Goal: Find specific page/section: Find specific page/section

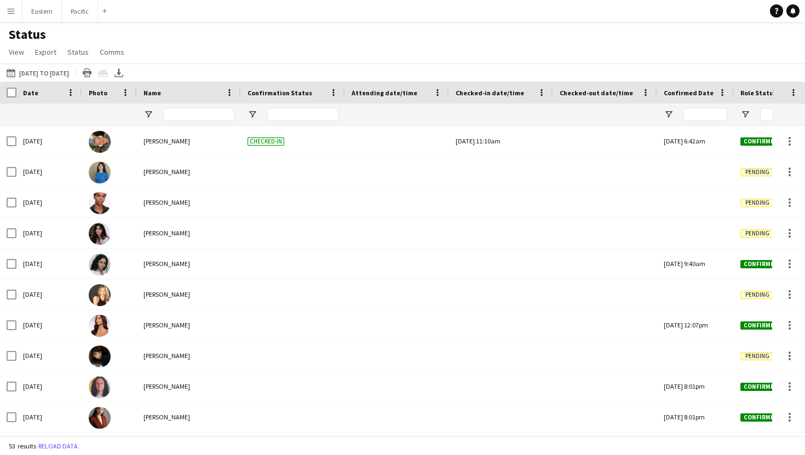
click at [8, 13] on app-icon "Menu" at bounding box center [11, 11] width 9 height 9
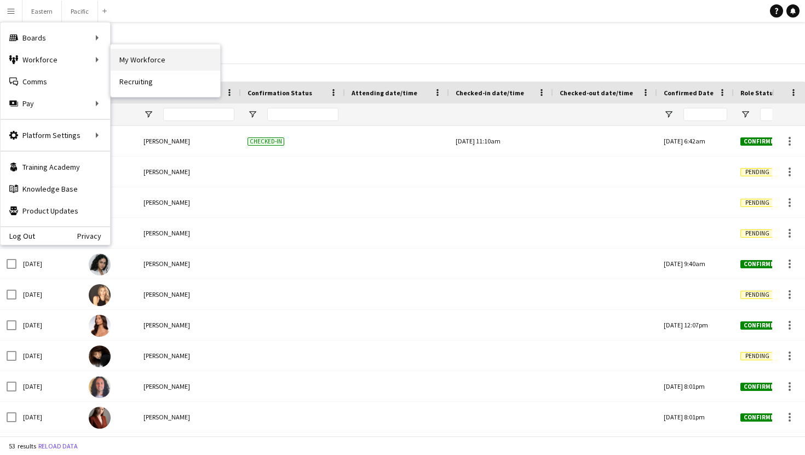
click at [168, 66] on link "My Workforce" at bounding box center [166, 60] width 110 height 22
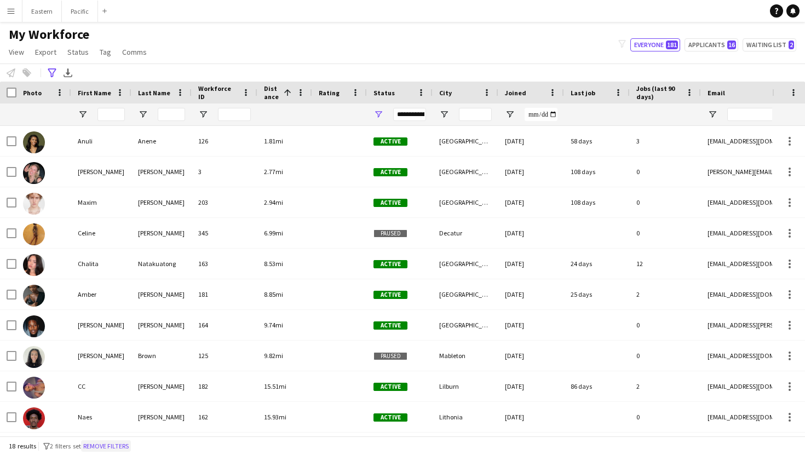
click at [121, 440] on button "Remove filters" at bounding box center [106, 446] width 50 height 12
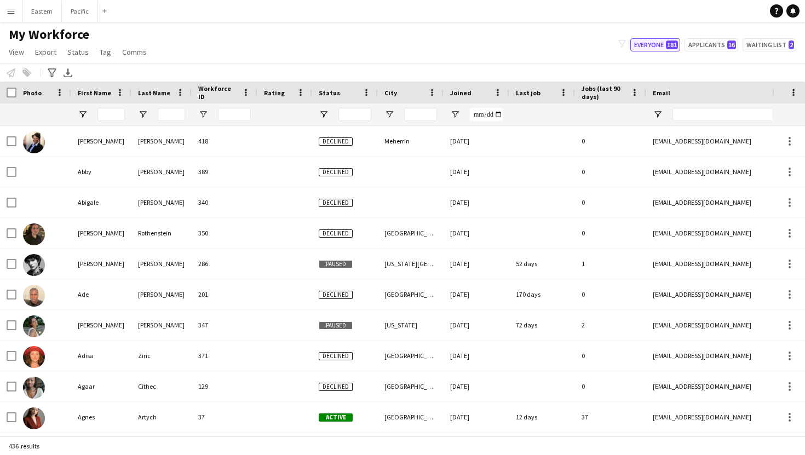
click at [659, 45] on button "Everyone 181" at bounding box center [656, 44] width 50 height 13
type input "**********"
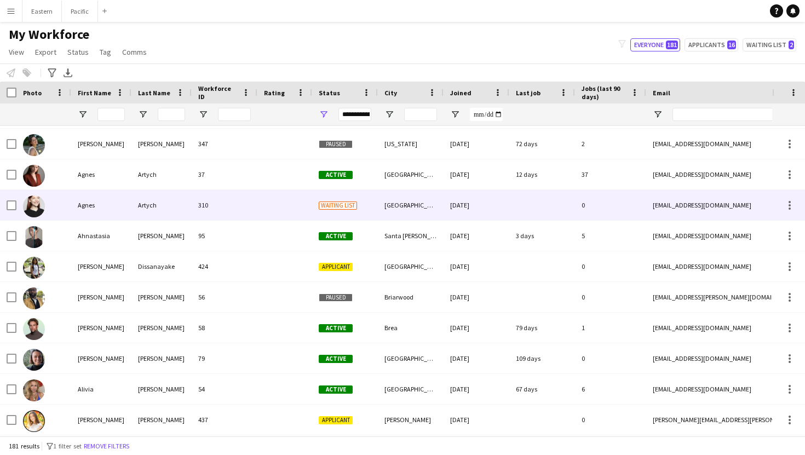
scroll to position [37, 0]
